Goal: Task Accomplishment & Management: Use online tool/utility

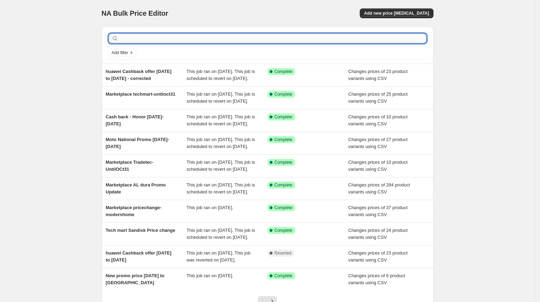
click at [170, 37] on input "text" at bounding box center [273, 39] width 307 height 10
paste input "honor Cash back promo August"
type input "honor Cash back promo August"
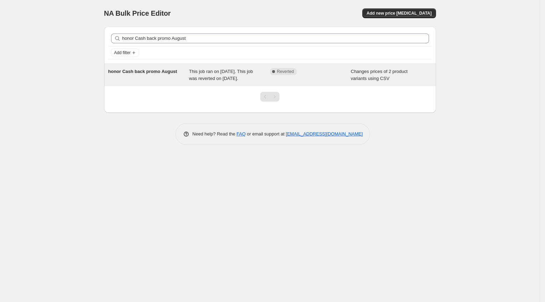
click at [168, 72] on span "honor Cash back promo August" at bounding box center [142, 71] width 69 height 5
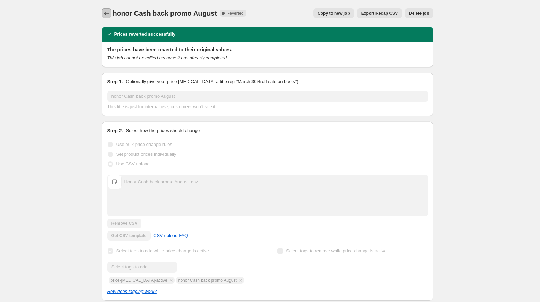
click at [106, 15] on icon "Price change jobs" at bounding box center [106, 13] width 7 height 7
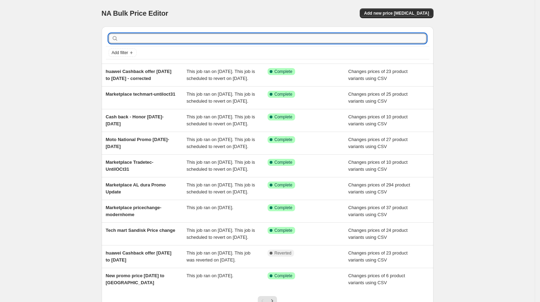
click at [131, 38] on input "text" at bounding box center [273, 39] width 307 height 10
paste input "honor Cash back promo August"
type input "honor Cash back promo August"
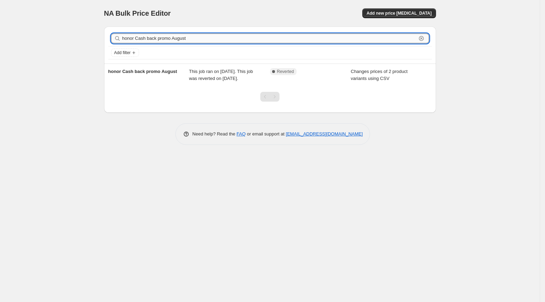
drag, startPoint x: 136, startPoint y: 35, endPoint x: 247, endPoint y: 36, distance: 111.1
click at [247, 36] on input "honor Cash back promo August" at bounding box center [269, 39] width 294 height 10
type input "honor"
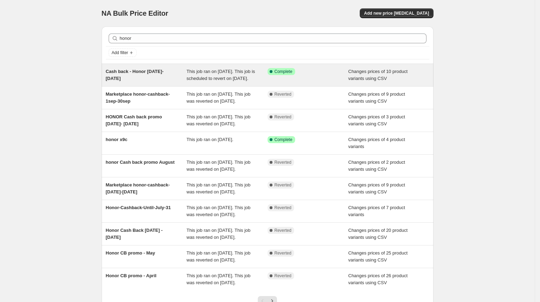
click at [164, 72] on span "Cash back - Honor [DATE]-[DATE]" at bounding box center [135, 75] width 58 height 12
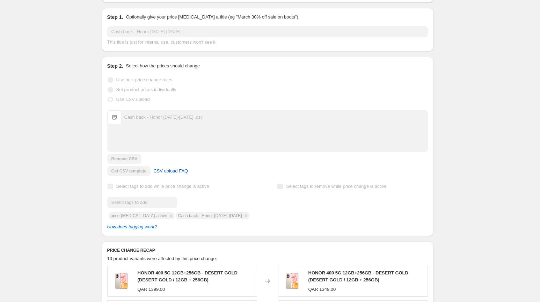
scroll to position [294, 0]
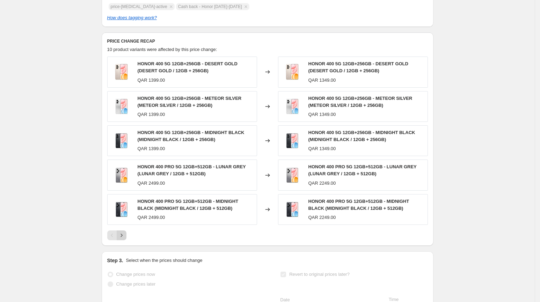
click at [125, 239] on icon "Next" at bounding box center [121, 235] width 7 height 7
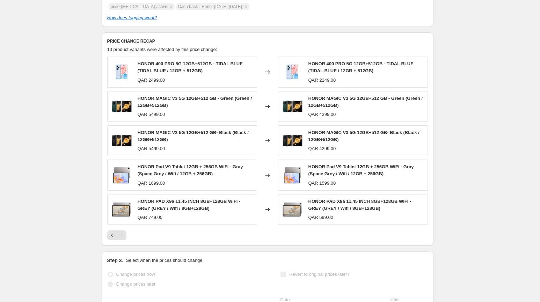
scroll to position [0, 0]
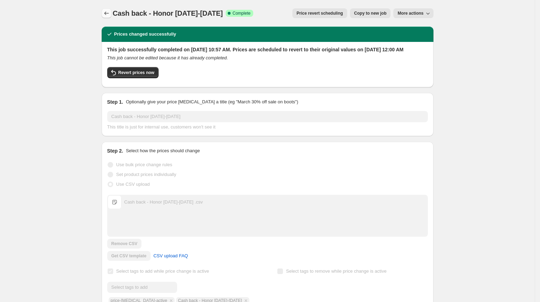
click at [109, 14] on icon "Price change jobs" at bounding box center [106, 13] width 7 height 7
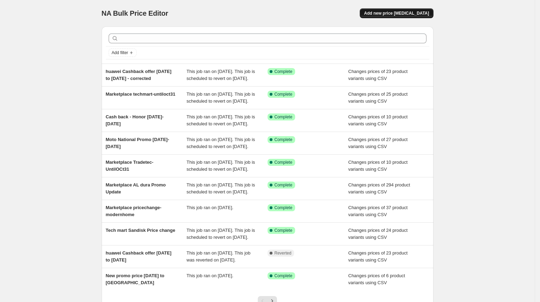
click at [401, 14] on span "Add new price [MEDICAL_DATA]" at bounding box center [396, 13] width 65 height 6
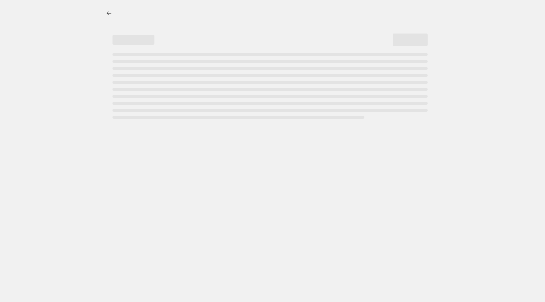
select select "percentage"
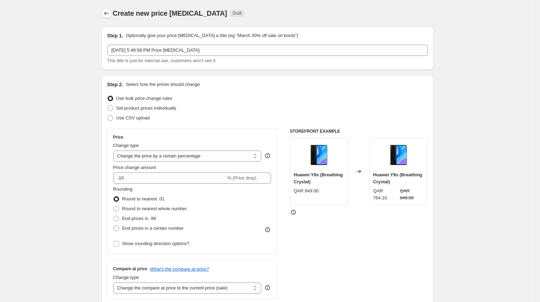
click at [109, 12] on icon "Price change jobs" at bounding box center [106, 13] width 7 height 7
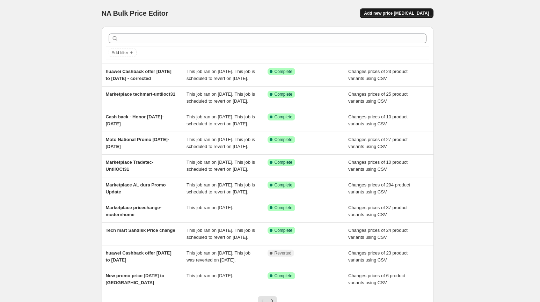
click at [403, 16] on span "Add new price [MEDICAL_DATA]" at bounding box center [396, 13] width 65 height 6
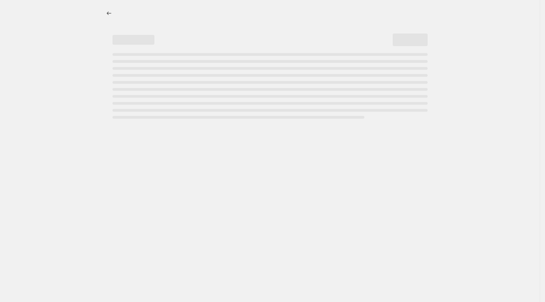
select select "percentage"
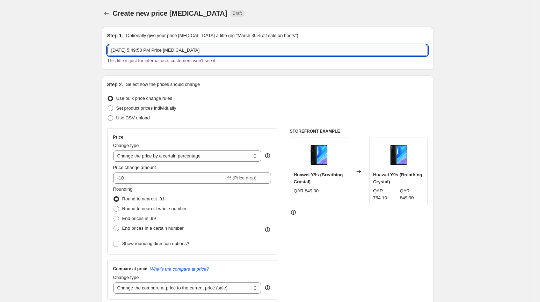
click at [228, 52] on input "[DATE] 5:49:58 PM Price [MEDICAL_DATA]" at bounding box center [267, 50] width 321 height 11
paste input "Special Honor offer [DATE]-[DATE]"
click at [116, 49] on input "Special Honor offer [DATE]-[DATE]" at bounding box center [267, 50] width 321 height 11
type input "Special Honor offer [DATE]-[DATE]"
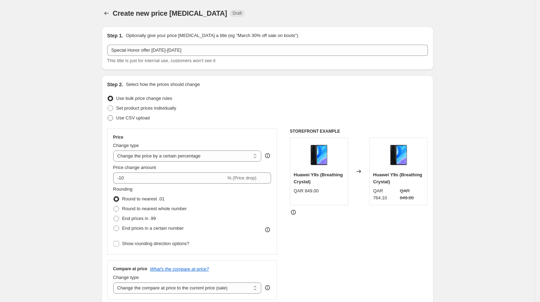
click at [129, 116] on span "Use CSV upload" at bounding box center [133, 117] width 34 height 5
click at [108, 116] on input "Use CSV upload" at bounding box center [108, 115] width 0 height 0
radio input "true"
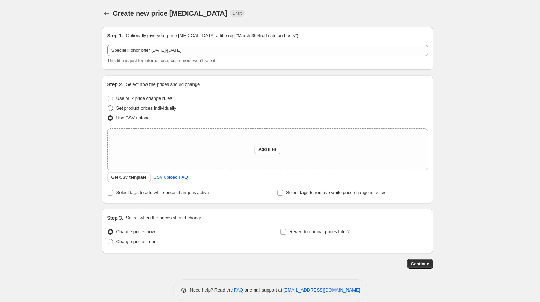
click at [127, 109] on span "Set product prices individually" at bounding box center [146, 108] width 60 height 5
click at [108, 106] on input "Set product prices individually" at bounding box center [108, 106] width 0 height 0
radio input "true"
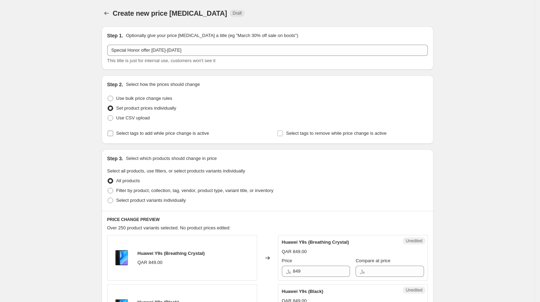
click at [148, 132] on span "Select tags to add while price change is active" at bounding box center [162, 133] width 93 height 5
click at [113, 132] on input "Select tags to add while price change is active" at bounding box center [111, 134] width 6 height 6
checkbox input "true"
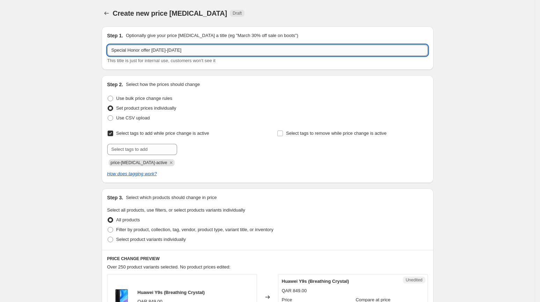
click at [192, 51] on input "Special Honor offer [DATE]-[DATE]" at bounding box center [267, 50] width 321 height 11
click at [141, 152] on input "text" at bounding box center [142, 149] width 70 height 11
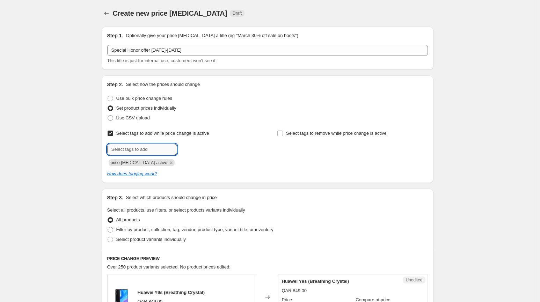
paste input "Special Honor offer [DATE]-[DATE]"
type input "Special Honor offer [DATE]-[DATE]"
click at [195, 145] on button "Add Special Hono..." at bounding box center [203, 149] width 48 height 10
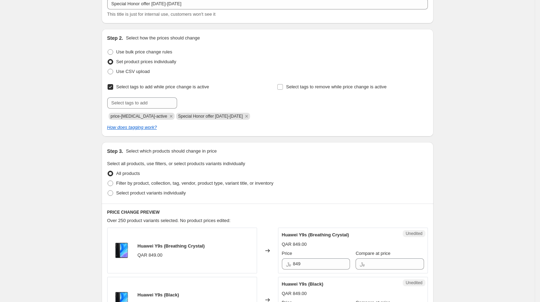
scroll to position [68, 0]
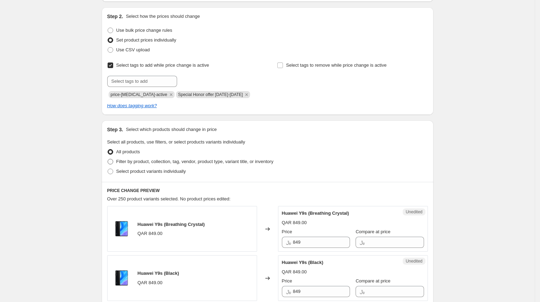
click at [149, 160] on span "Filter by product, collection, tag, vendor, product type, variant title, or inv…" at bounding box center [194, 161] width 157 height 5
click at [108, 159] on input "Filter by product, collection, tag, vendor, product type, variant title, or inv…" at bounding box center [108, 159] width 0 height 0
radio input "true"
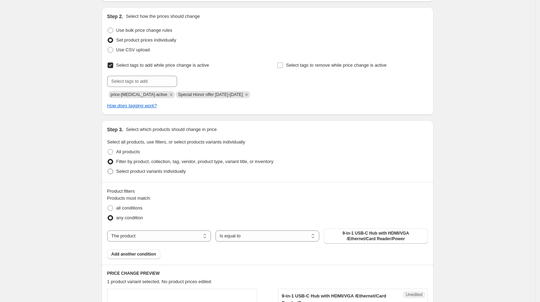
click at [151, 169] on span "Select product variants individually" at bounding box center [151, 171] width 70 height 5
click at [108, 169] on input "Select product variants individually" at bounding box center [108, 169] width 0 height 0
radio input "true"
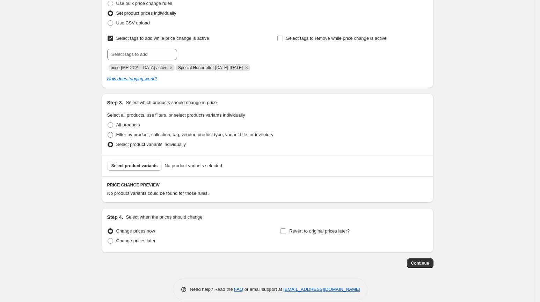
scroll to position [103, 0]
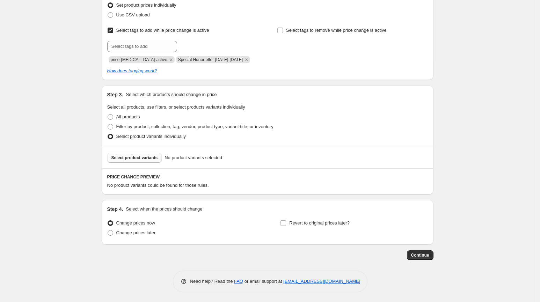
click at [148, 158] on span "Select product variants" at bounding box center [134, 158] width 46 height 6
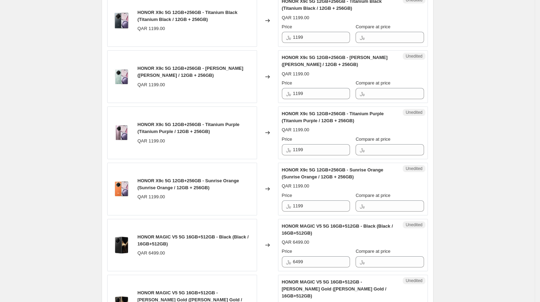
scroll to position [301, 0]
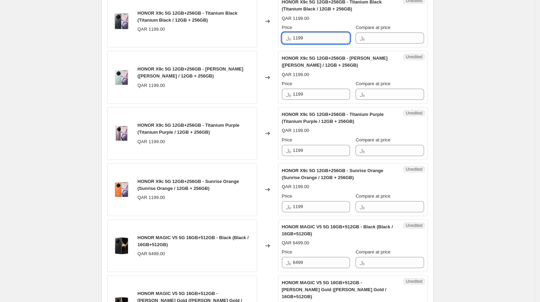
click at [329, 37] on input "1199" at bounding box center [321, 37] width 57 height 11
paste input ",03"
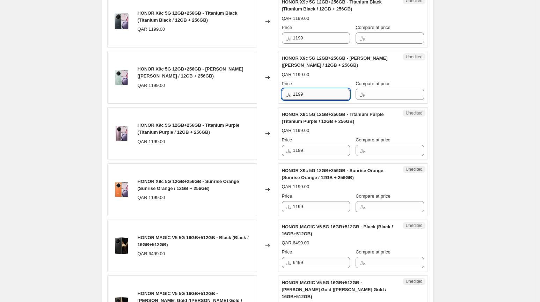
click at [318, 91] on input "1199" at bounding box center [321, 94] width 57 height 11
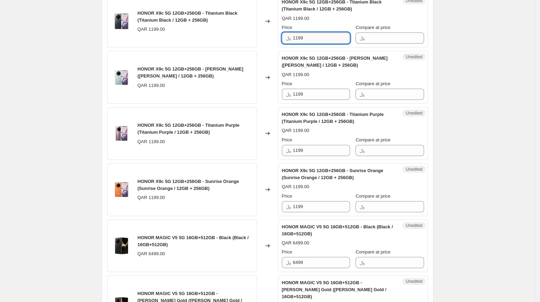
click at [303, 36] on input "1199" at bounding box center [321, 37] width 57 height 11
type input "1039"
click at [325, 38] on input "1039" at bounding box center [321, 37] width 57 height 11
click at [312, 90] on input "1199" at bounding box center [321, 94] width 57 height 11
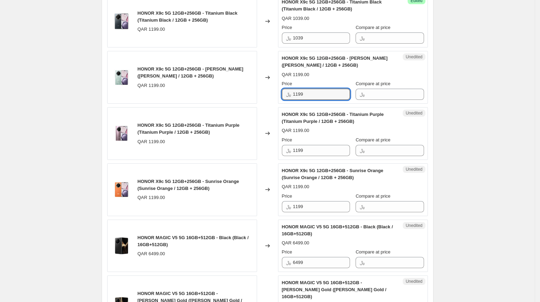
paste input "03"
type input "1039"
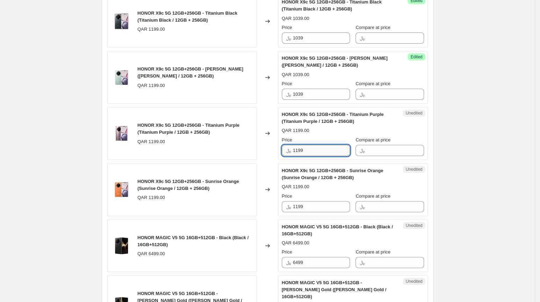
click at [314, 150] on input "1199" at bounding box center [321, 150] width 57 height 11
paste input "03"
type input "1039"
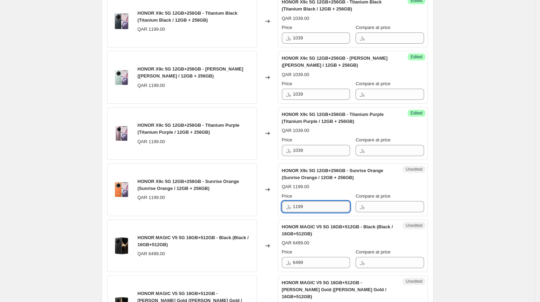
click at [318, 207] on input "1199" at bounding box center [321, 206] width 57 height 11
paste input "03"
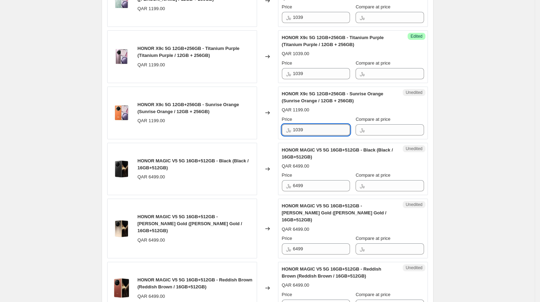
scroll to position [378, 0]
type input "1039"
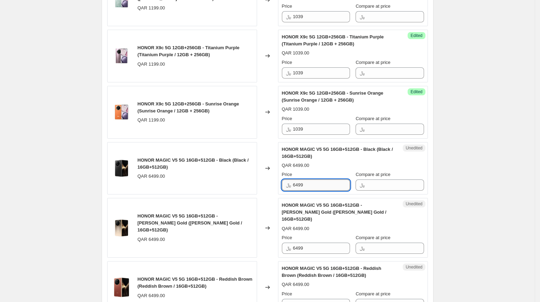
click at [319, 183] on input "6499" at bounding box center [321, 185] width 57 height 11
click at [299, 180] on input "6499" at bounding box center [321, 185] width 57 height 11
drag, startPoint x: 299, startPoint y: 182, endPoint x: 309, endPoint y: 182, distance: 9.4
click at [309, 182] on input "6499" at bounding box center [321, 185] width 57 height 11
paste input "34"
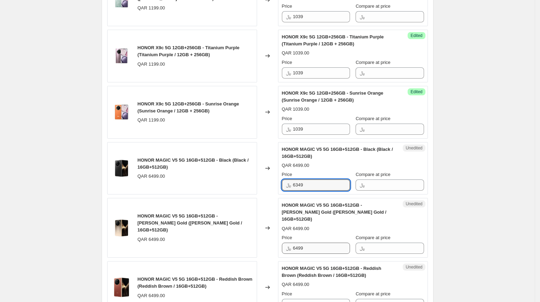
type input "6349"
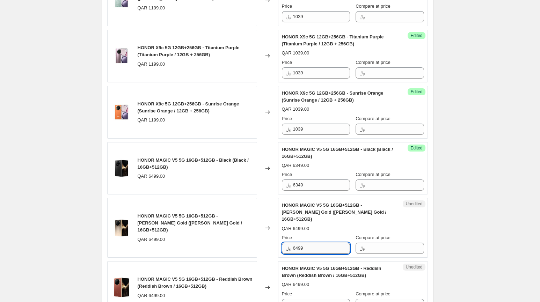
click at [313, 243] on input "6499" at bounding box center [321, 248] width 57 height 11
paste input "34"
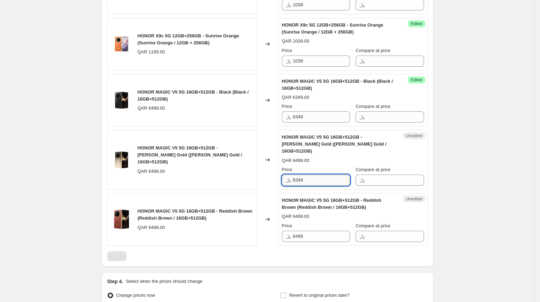
scroll to position [452, 0]
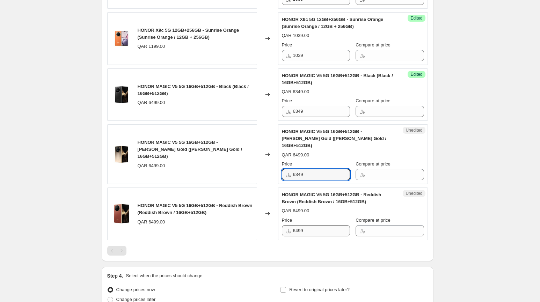
type input "6349"
click at [320, 225] on input "6499" at bounding box center [321, 230] width 57 height 11
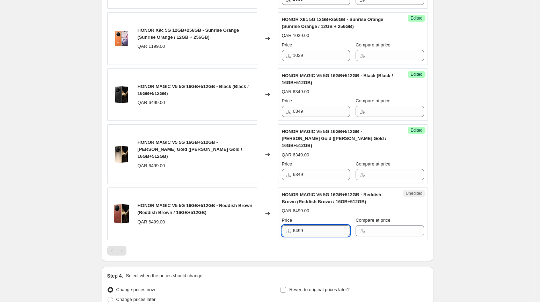
paste input "34"
type input "6349"
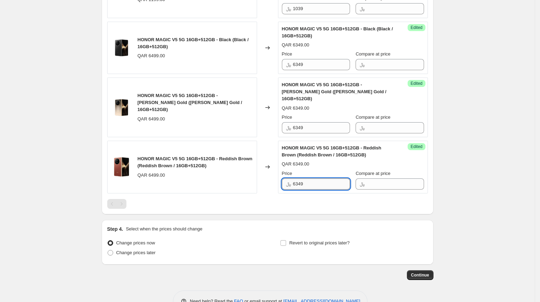
scroll to position [500, 0]
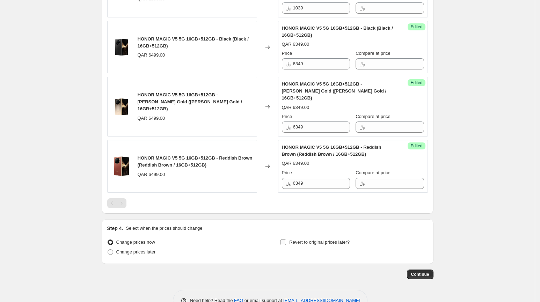
click at [286, 240] on input "Revert to original prices later?" at bounding box center [284, 243] width 6 height 6
checkbox input "true"
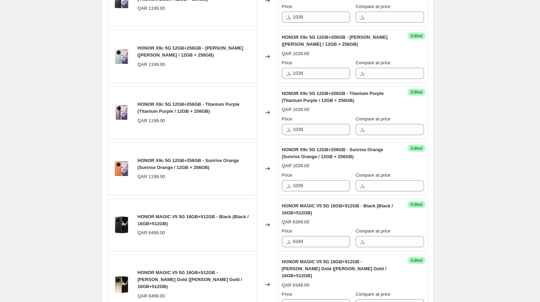
scroll to position [629, 0]
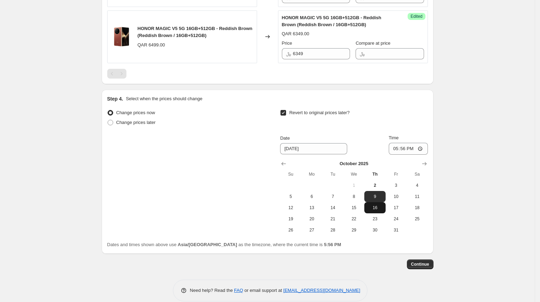
click at [376, 205] on span "16" at bounding box center [374, 208] width 15 height 6
type input "[DATE]"
click at [396, 143] on input "17:56" at bounding box center [408, 149] width 39 height 12
click at [411, 143] on input "12:00" at bounding box center [408, 149] width 39 height 12
type input "00:00"
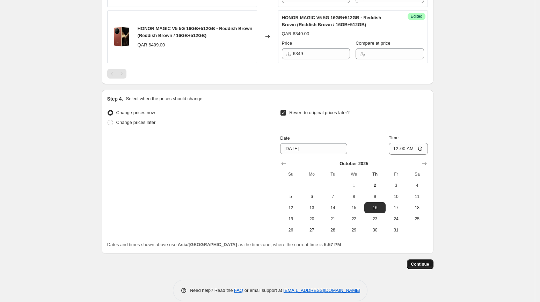
click at [429, 262] on span "Continue" at bounding box center [420, 265] width 18 height 6
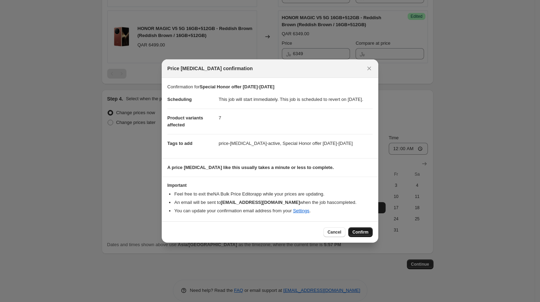
click at [365, 233] on span "Confirm" at bounding box center [361, 233] width 16 height 6
